Goal: Task Accomplishment & Management: Use online tool/utility

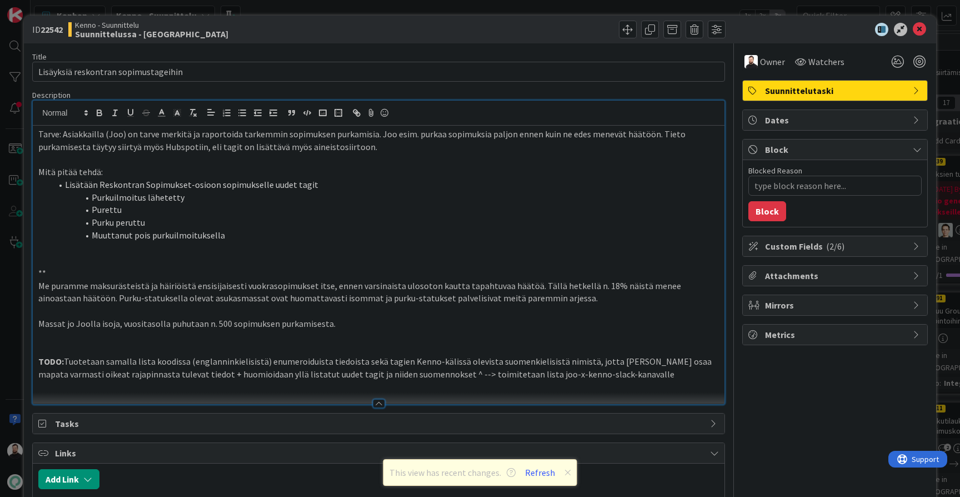
click at [511, 355] on p "TODO: Tuotetaan samalla lista koodissa (englanninkielisistä) enumeroiduista tie…" at bounding box center [378, 367] width 680 height 25
click at [543, 475] on button "Refresh" at bounding box center [540, 472] width 38 height 14
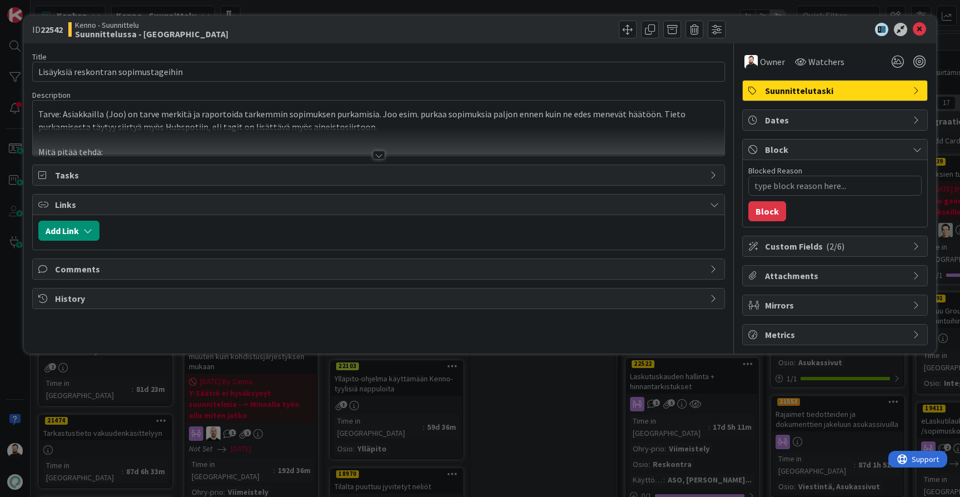
click at [380, 150] on div at bounding box center [379, 141] width 692 height 28
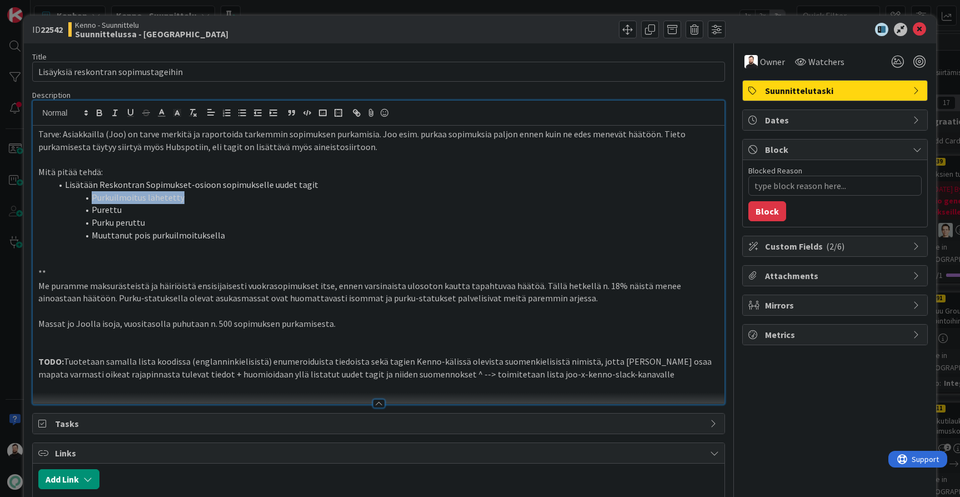
drag, startPoint x: 184, startPoint y: 199, endPoint x: 93, endPoint y: 194, distance: 91.2
click at [93, 194] on li "Purkuilmoitus lähetetty" at bounding box center [385, 197] width 667 height 13
copy li "Purkuilmoitus lähetetty"
click at [108, 209] on li "Purettu" at bounding box center [385, 209] width 667 height 13
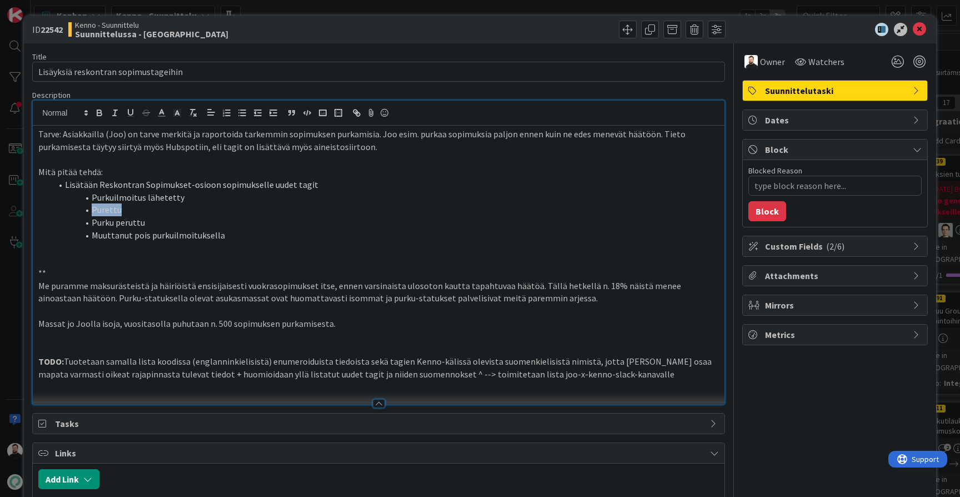
click at [127, 212] on li "Purettu" at bounding box center [385, 209] width 667 height 13
drag, startPoint x: 122, startPoint y: 209, endPoint x: 92, endPoint y: 209, distance: 30.0
click at [92, 209] on li "Purettu" at bounding box center [385, 209] width 667 height 13
copy li "Purettu"
drag, startPoint x: 153, startPoint y: 222, endPoint x: 92, endPoint y: 222, distance: 61.1
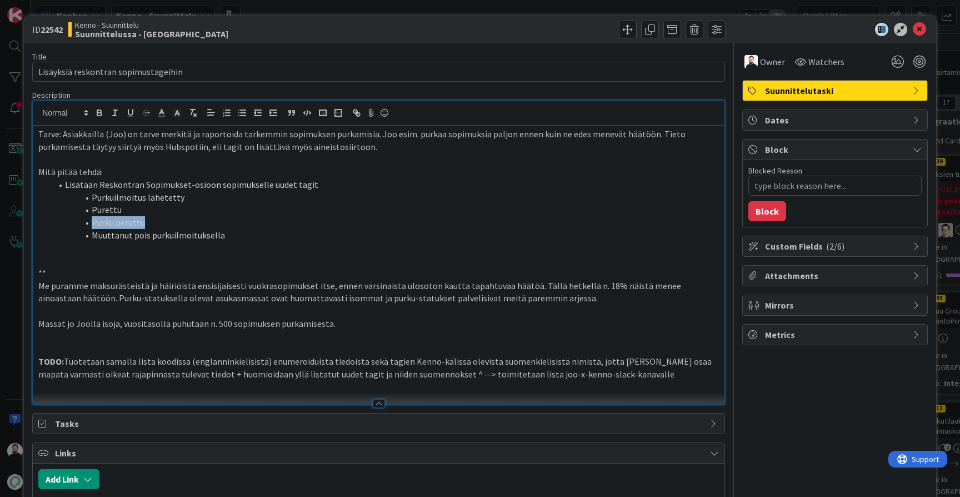
click at [92, 222] on li "Purku peruttu" at bounding box center [385, 222] width 667 height 13
copy li "Purku peruttu"
drag, startPoint x: 231, startPoint y: 233, endPoint x: 94, endPoint y: 234, distance: 137.2
click at [94, 234] on li "Muuttanut pois purkuilmoituksella" at bounding box center [385, 235] width 667 height 13
copy li "Muuttanut pois purkuilmoituksella"
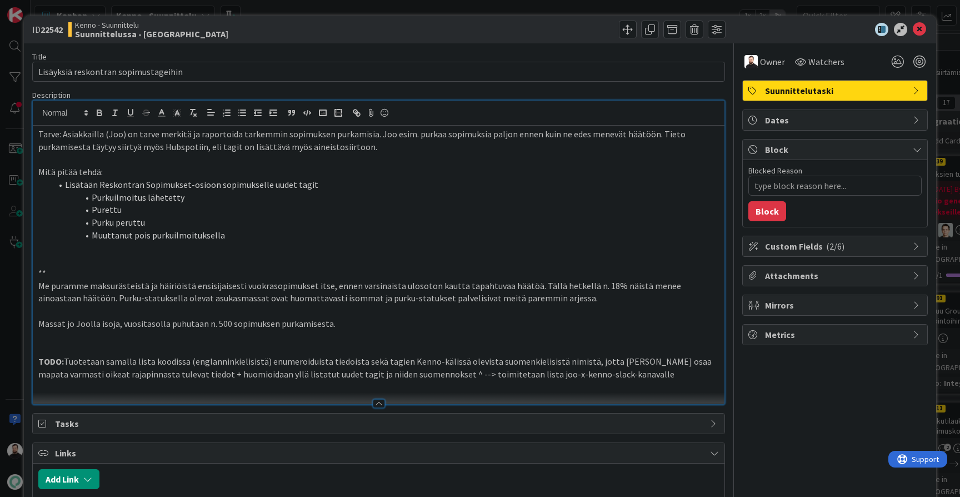
click at [570, 342] on p at bounding box center [378, 348] width 680 height 13
drag, startPoint x: 236, startPoint y: 234, endPoint x: 94, endPoint y: 234, distance: 141.6
click at [94, 234] on li "Muuttanut pois purkuilmoituksella" at bounding box center [385, 235] width 667 height 13
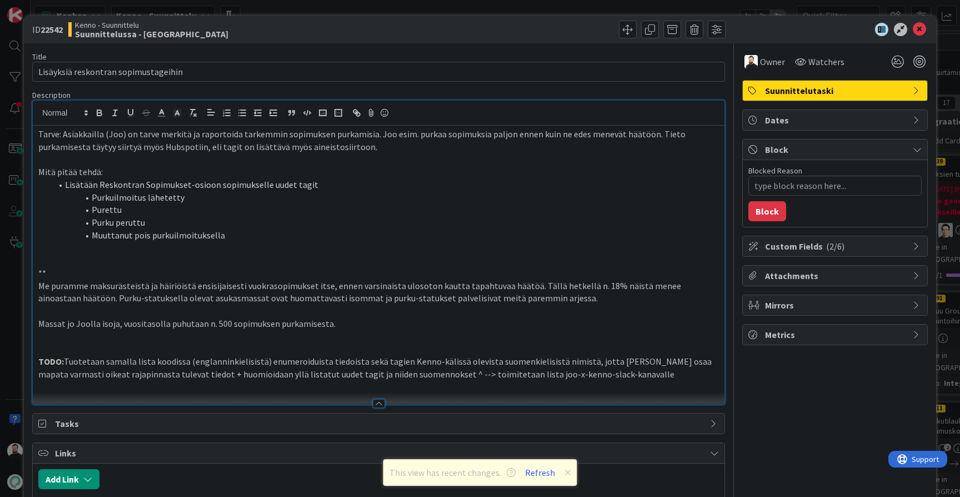
click at [447, 267] on p "**" at bounding box center [378, 273] width 680 height 13
click at [469, 254] on p at bounding box center [378, 260] width 680 height 13
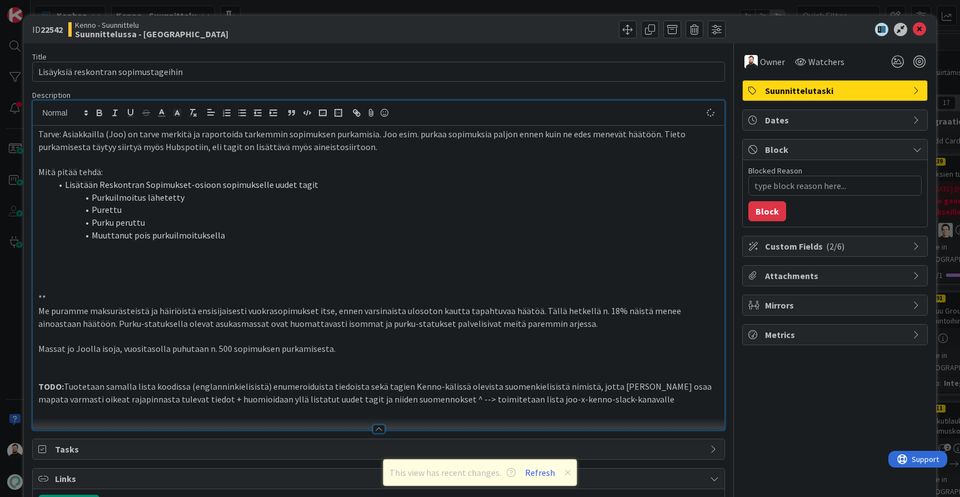
type textarea "x"
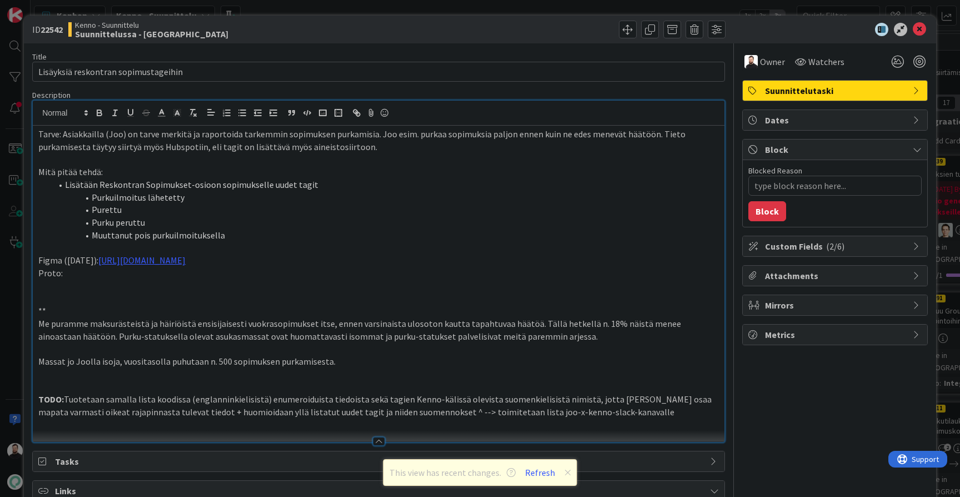
click at [46, 271] on p "Proto:" at bounding box center [378, 273] width 680 height 13
click at [98, 271] on li "Proto:" at bounding box center [385, 273] width 667 height 13
click at [769, 62] on span "Owner" at bounding box center [772, 61] width 25 height 13
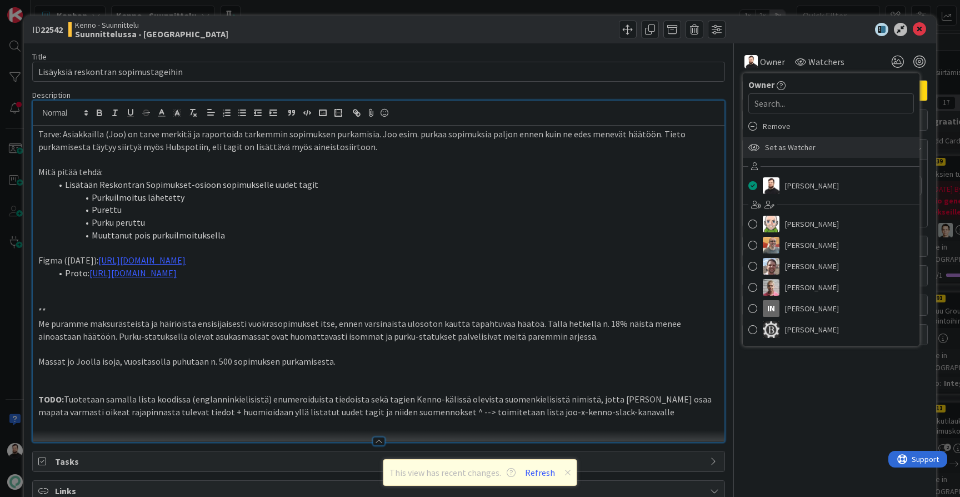
click at [800, 144] on span "Set as Watcher" at bounding box center [790, 147] width 51 height 17
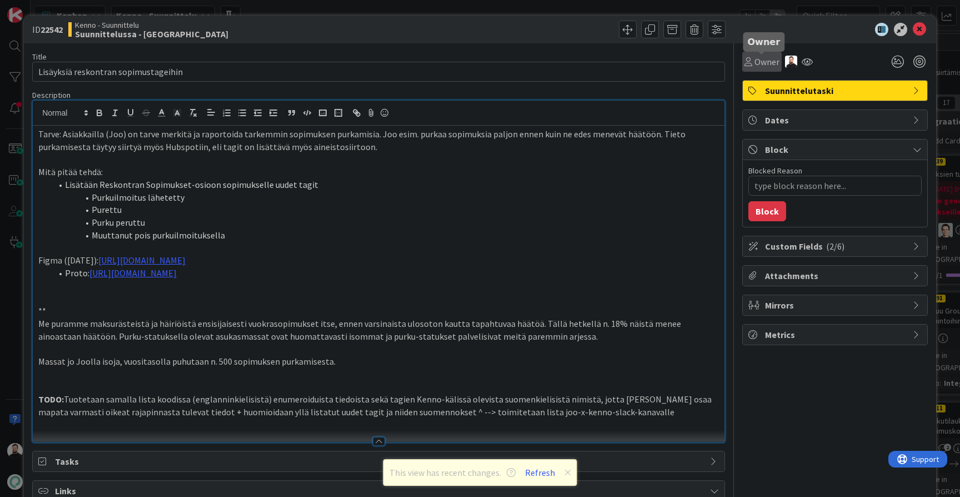
click at [769, 59] on span "Owner" at bounding box center [766, 61] width 25 height 13
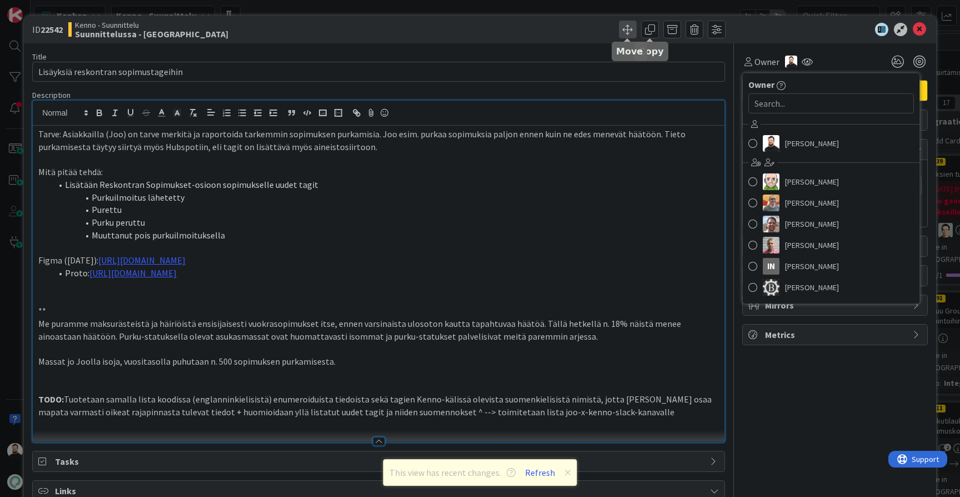
click at [623, 28] on span at bounding box center [628, 30] width 18 height 18
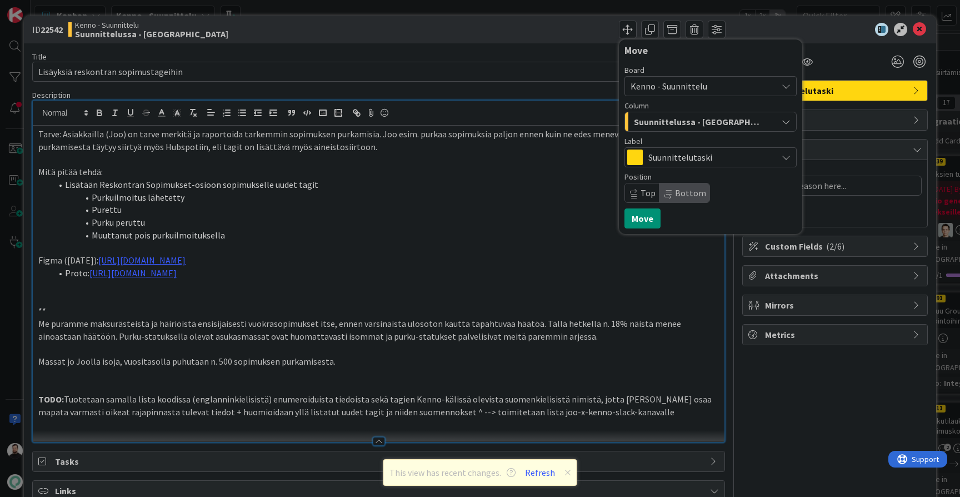
click at [718, 127] on span "Suunnittelussa - [GEOGRAPHIC_DATA]" at bounding box center [698, 121] width 128 height 14
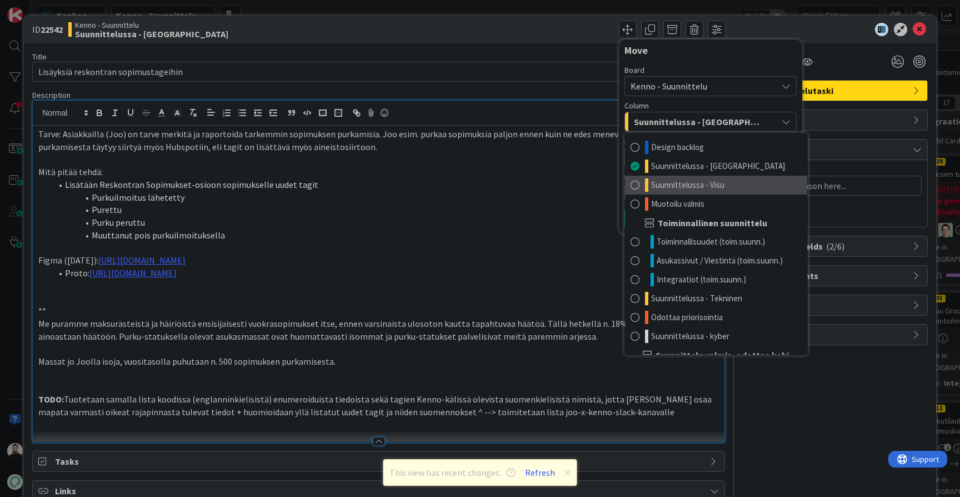
click at [699, 183] on span "Suunnittelussa - Visu" at bounding box center [687, 184] width 73 height 13
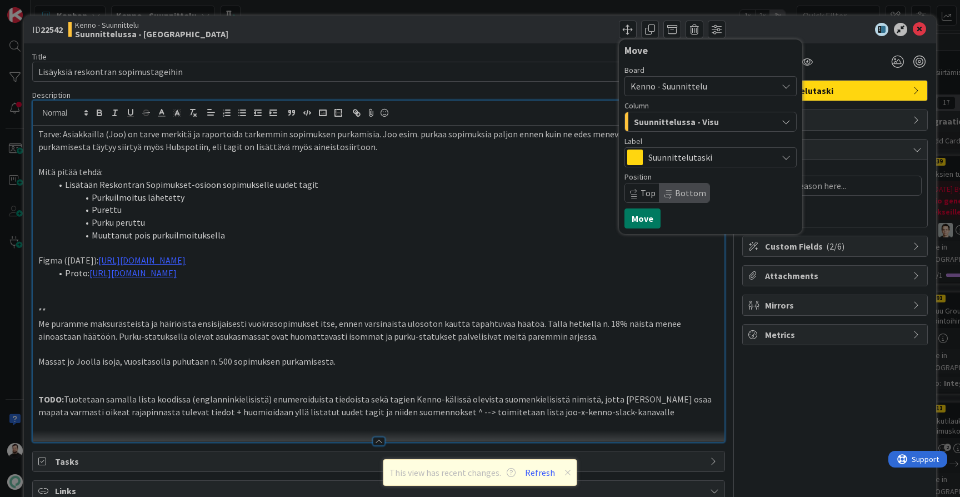
click at [641, 218] on button "Move" at bounding box center [642, 218] width 36 height 20
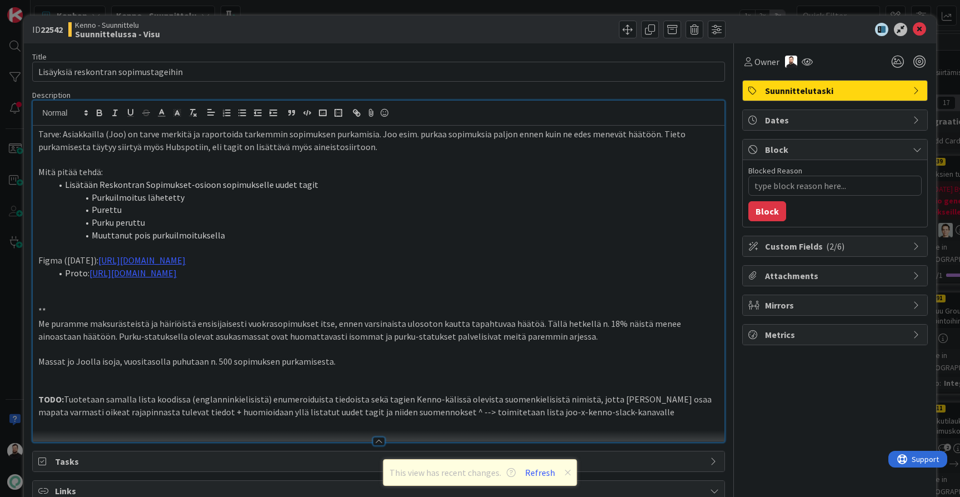
click at [13, 362] on div "ID 22542 Kenno - Suunnittelu Suunnittelussa - Visu Move Move Title 36 / 128 Lis…" at bounding box center [480, 248] width 960 height 497
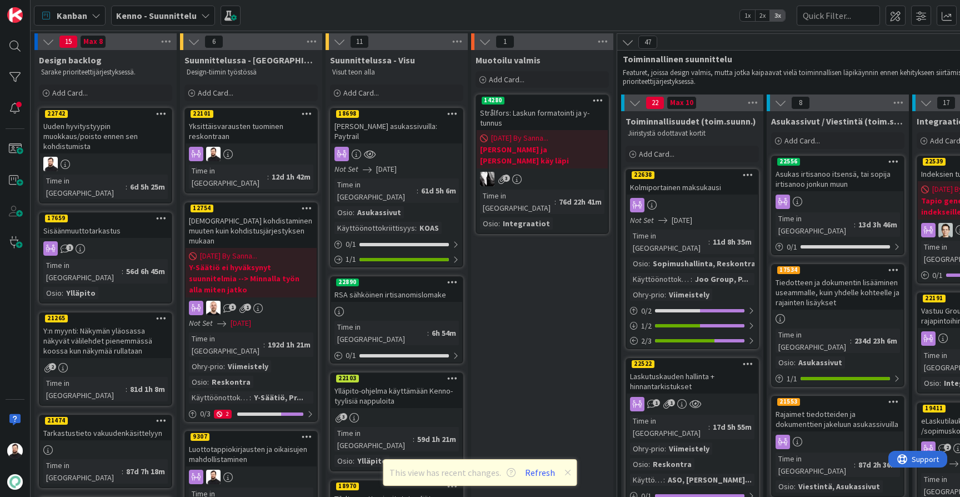
click at [272, 123] on div "Yksittäisvarausten tuominen reskontraan" at bounding box center [251, 131] width 131 height 24
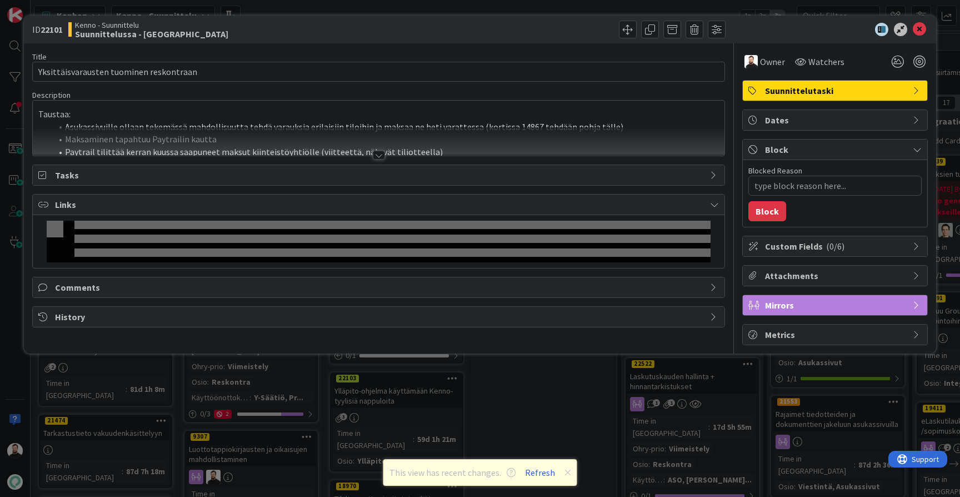
type textarea "x"
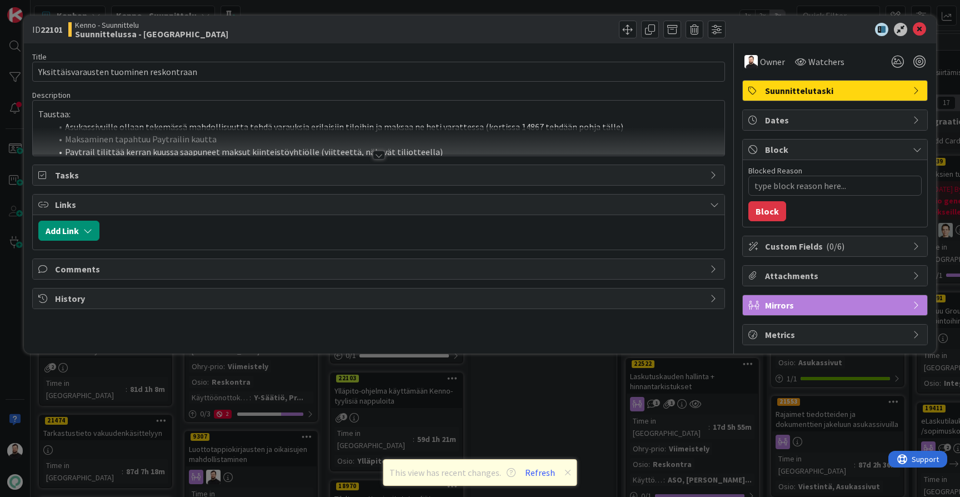
click at [379, 157] on div at bounding box center [379, 155] width 12 height 9
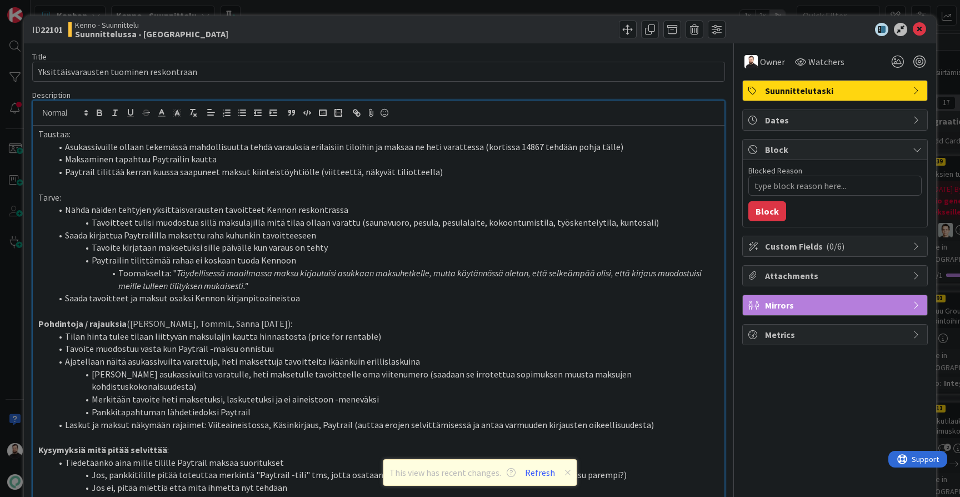
click at [15, 366] on div "ID 22101 Kenno - Suunnittelu Suunnittelussa - Rautalangat Title 39 / 128 Yksitt…" at bounding box center [480, 248] width 960 height 497
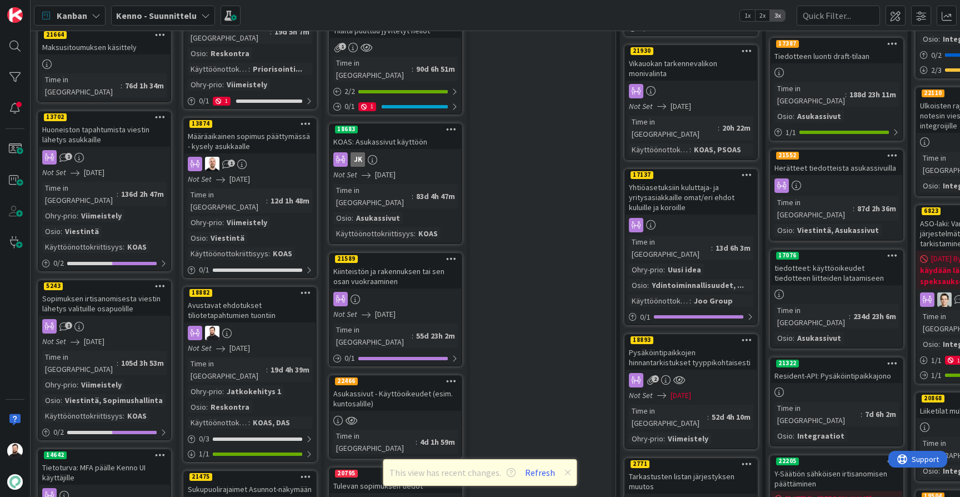
scroll to position [479, 2]
